Goal: Transaction & Acquisition: Book appointment/travel/reservation

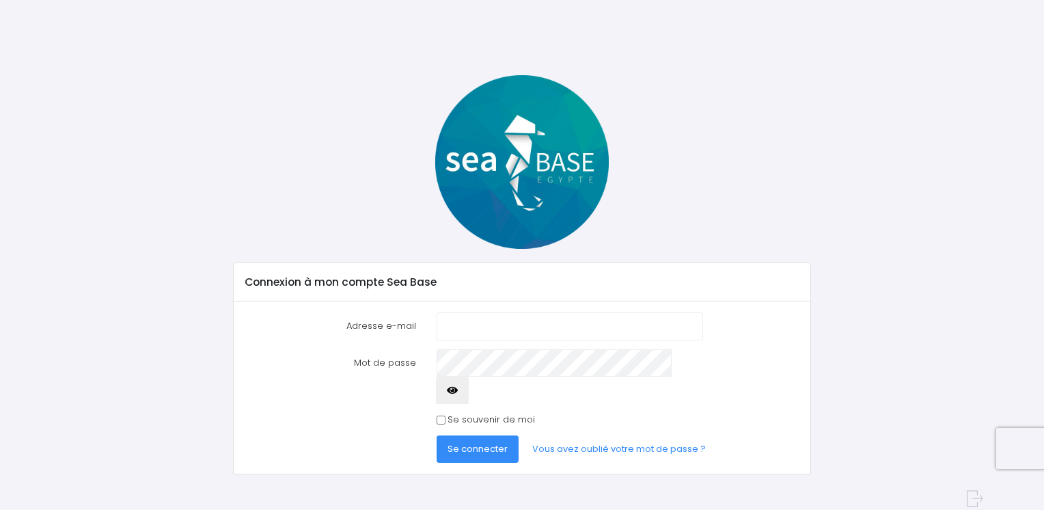
click at [497, 332] on input "Adresse e-mail" at bounding box center [570, 325] width 267 height 27
type input "jeromeviot1973@gmail.com"
click at [443, 416] on input "Se souvenir de moi" at bounding box center [441, 420] width 9 height 9
checkbox input "true"
click at [463, 442] on span "Se connecter" at bounding box center [478, 448] width 60 height 13
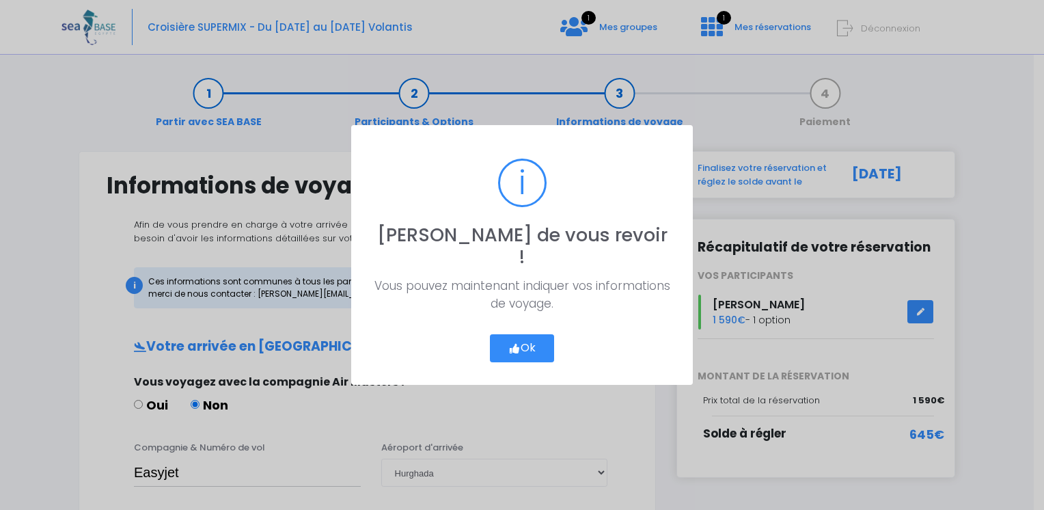
click at [519, 340] on button "Ok" at bounding box center [522, 348] width 64 height 29
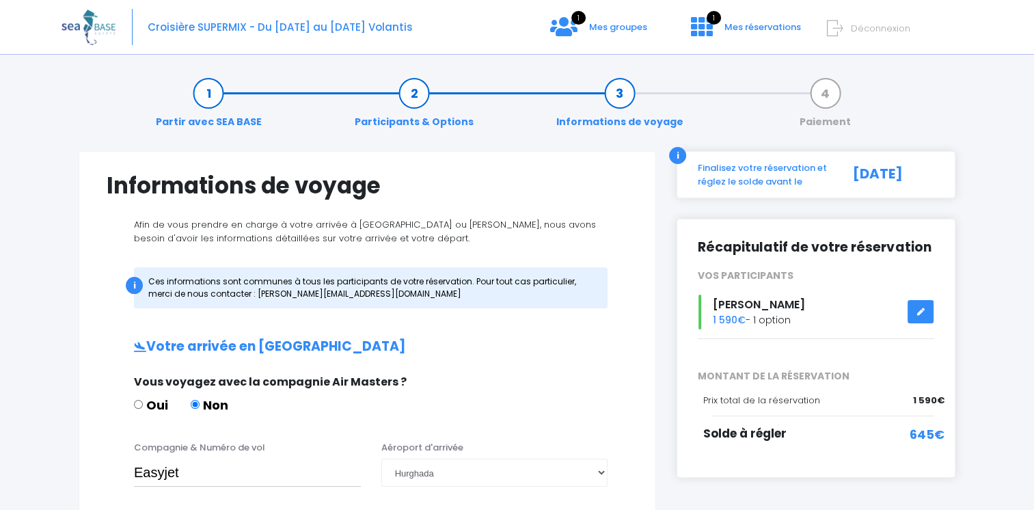
click at [823, 92] on link "Paiement" at bounding box center [825, 107] width 65 height 43
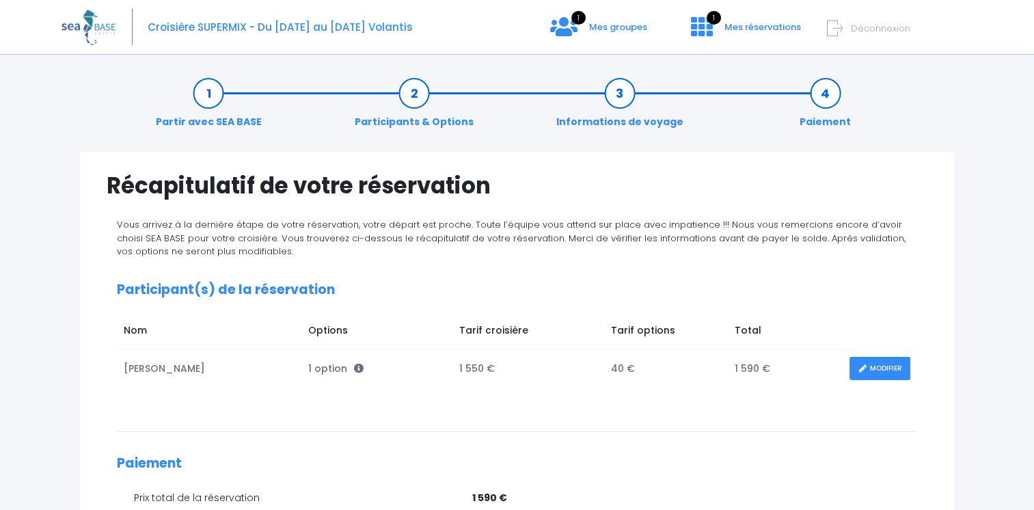
click at [416, 95] on link "Participants & Options" at bounding box center [414, 107] width 133 height 43
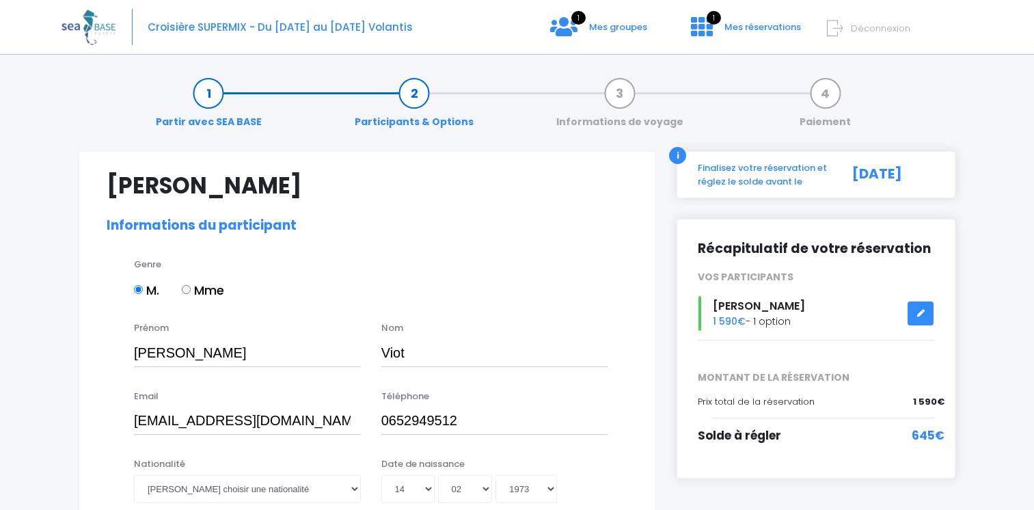
select select "N2"
drag, startPoint x: 580, startPoint y: 261, endPoint x: 835, endPoint y: 170, distance: 271.3
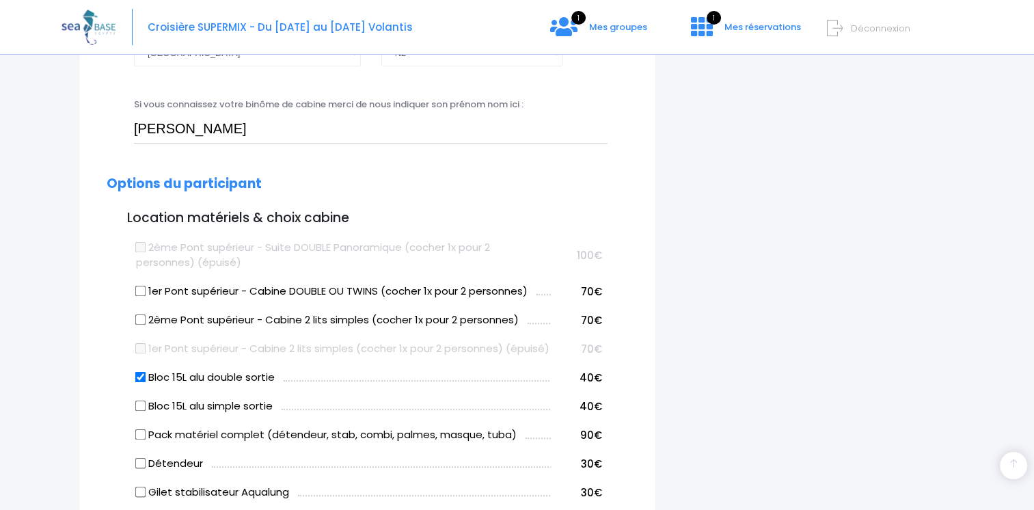
scroll to position [584, 0]
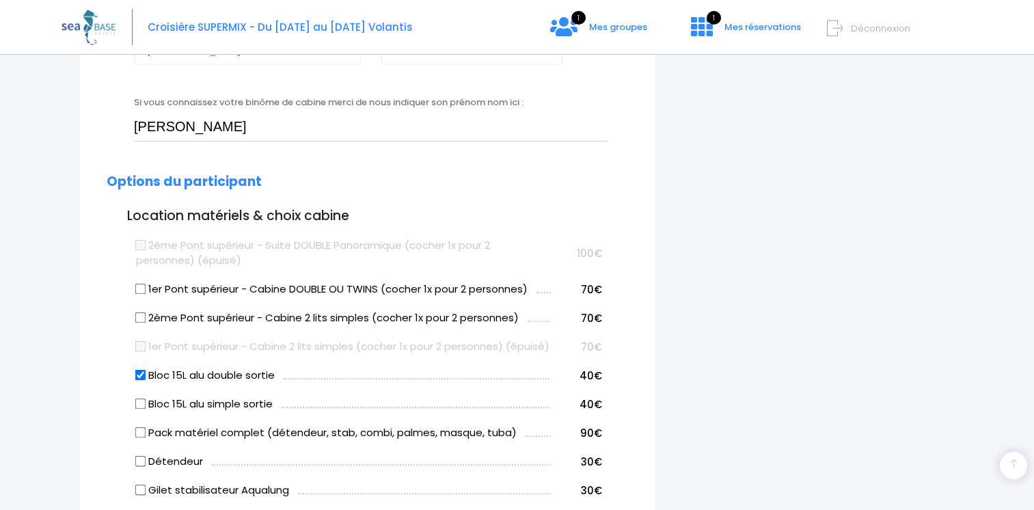
click at [886, 235] on div "i Finalisez votre réservation et réglez le solde avant le 07/10/2025 Récapitula…" at bounding box center [815, 470] width 299 height 1806
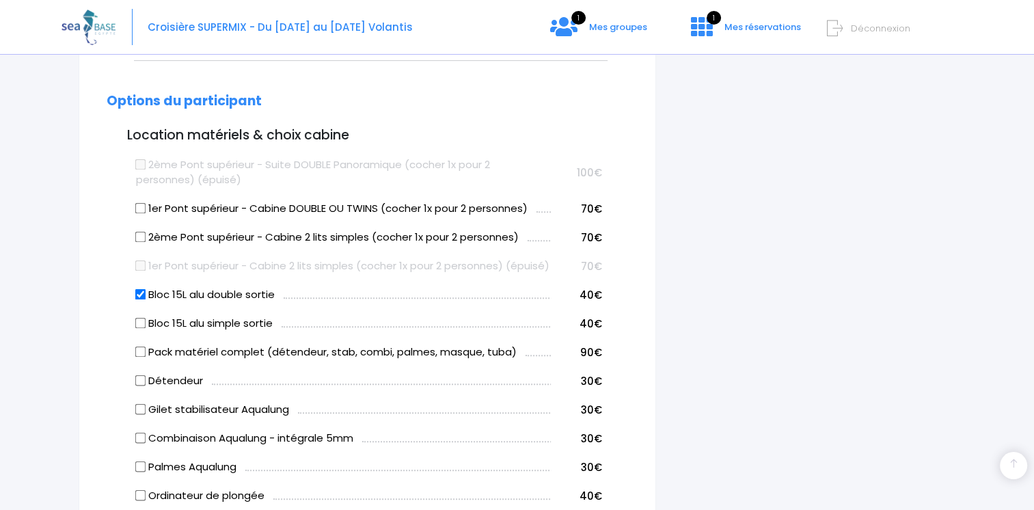
scroll to position [654, 0]
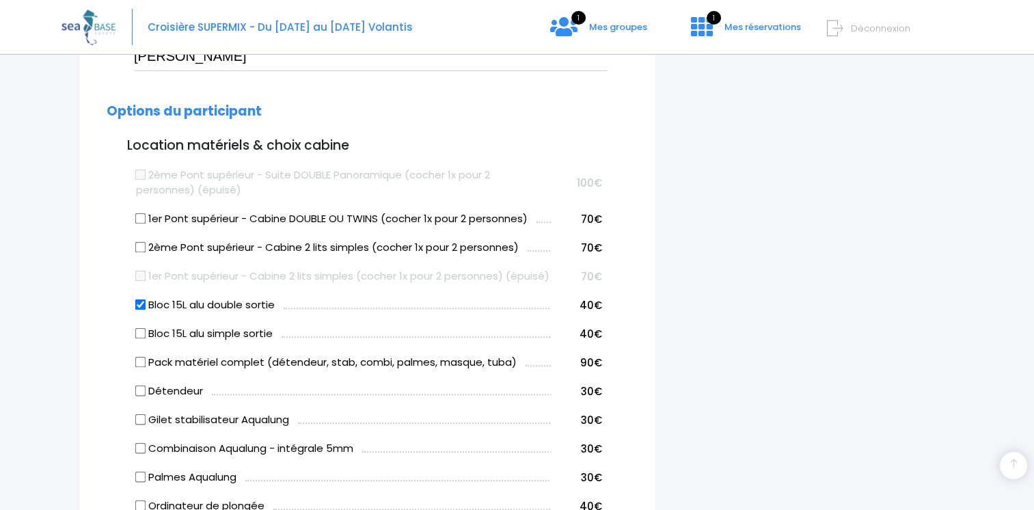
drag, startPoint x: 1033, startPoint y: 227, endPoint x: 1033, endPoint y: 204, distance: 22.6
click at [1033, 204] on div "Notre plateforme de réservation n'est pas compatible avec votre appareil. Veuil…" at bounding box center [517, 384] width 1034 height 2076
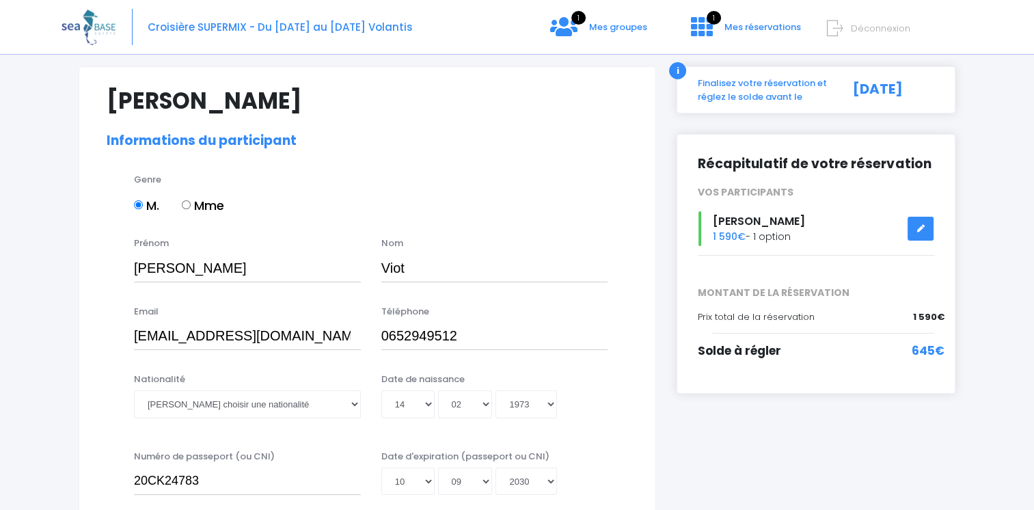
scroll to position [0, 0]
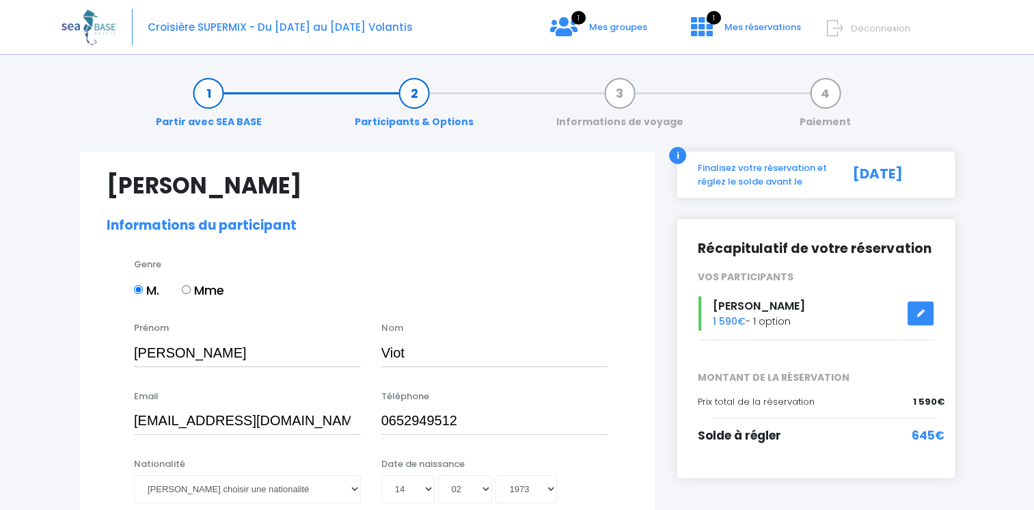
click at [892, 170] on div "[DATE]" at bounding box center [890, 174] width 107 height 27
drag, startPoint x: 892, startPoint y: 170, endPoint x: 797, endPoint y: 174, distance: 95.1
click at [797, 174] on div "Finalisez votre réservation et réglez le solde avant le" at bounding box center [763, 174] width 150 height 27
click at [833, 95] on link "Paiement" at bounding box center [825, 107] width 65 height 43
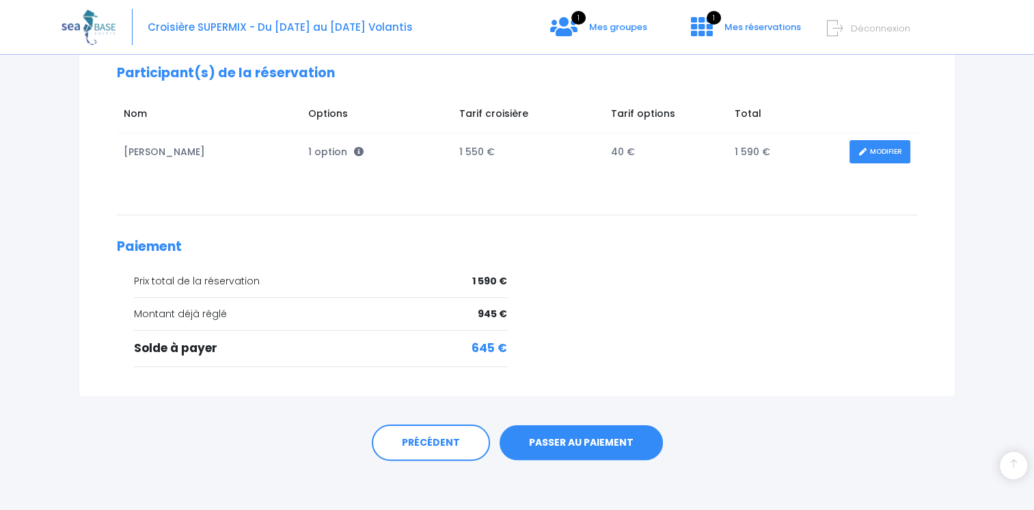
scroll to position [219, 0]
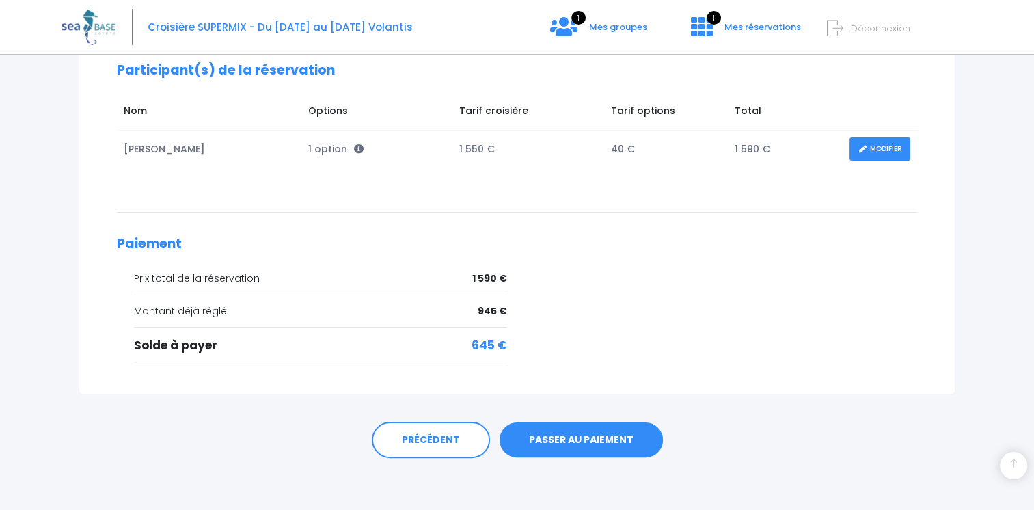
click at [565, 159] on td "1 550 €" at bounding box center [528, 150] width 152 height 38
click at [571, 439] on link "PASSER AU PAIEMENT" at bounding box center [581, 440] width 163 height 36
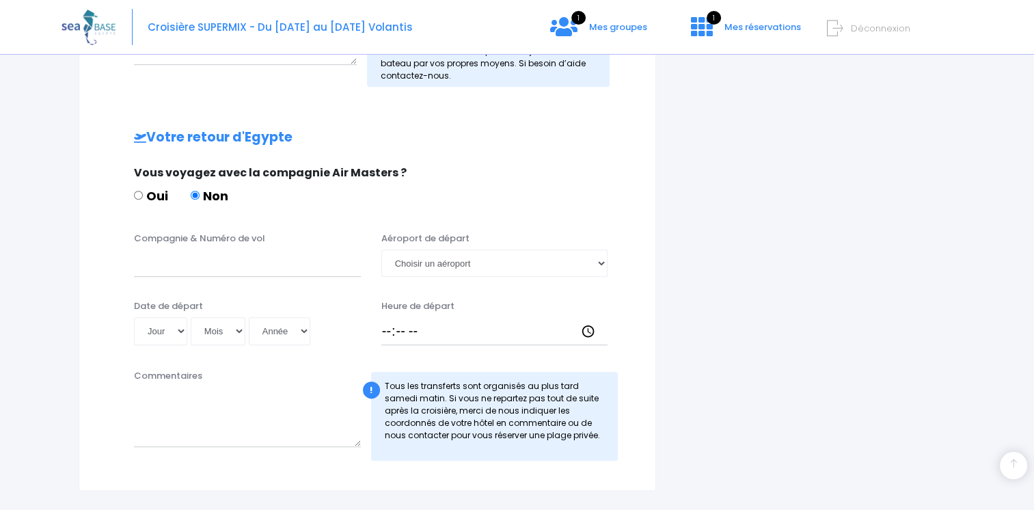
scroll to position [658, 0]
